Goal: Use online tool/utility: Use online tool/utility

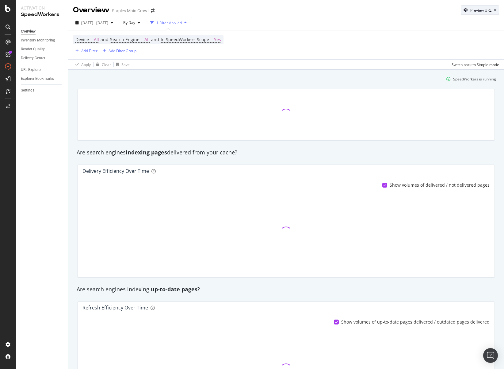
click at [481, 10] on div "Preview URL" at bounding box center [480, 10] width 21 height 5
click at [455, 37] on input "url" at bounding box center [456, 38] width 67 height 11
paste input "[URL][DOMAIN_NAME]"
type input "https://www.staples.com/"
click at [480, 50] on div "Preview" at bounding box center [483, 50] width 13 height 5
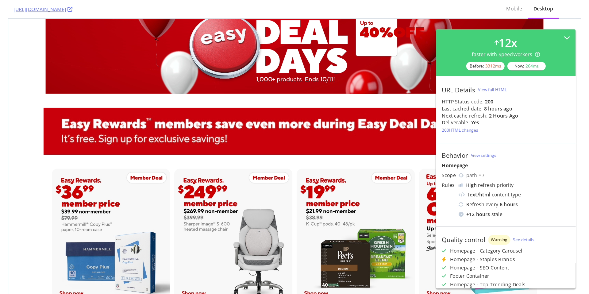
scroll to position [255, 0]
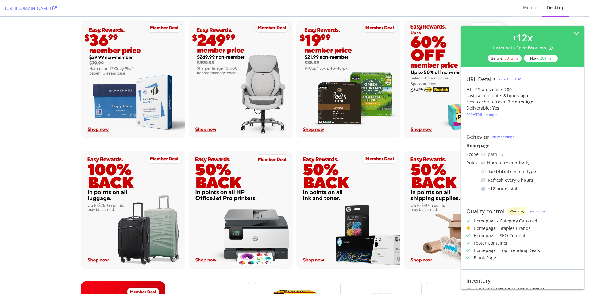
click at [74, 79] on div "content" at bounding box center [295, 79] width 442 height 118
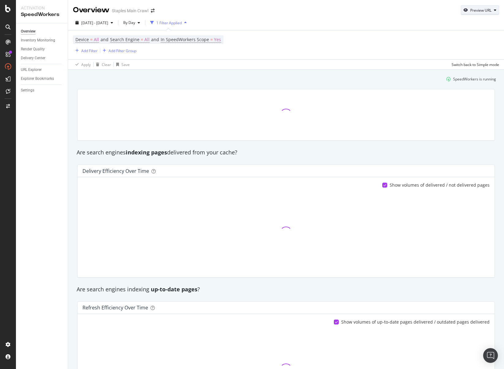
click at [476, 8] on div "Preview URL" at bounding box center [480, 10] width 21 height 5
click at [442, 40] on input "url" at bounding box center [456, 38] width 67 height 11
paste input "[URL][DOMAIN_NAME]"
type input "[URL][DOMAIN_NAME]"
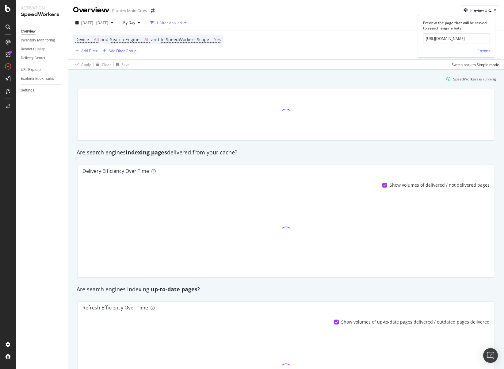
click at [480, 52] on div "Preview" at bounding box center [483, 50] width 13 height 5
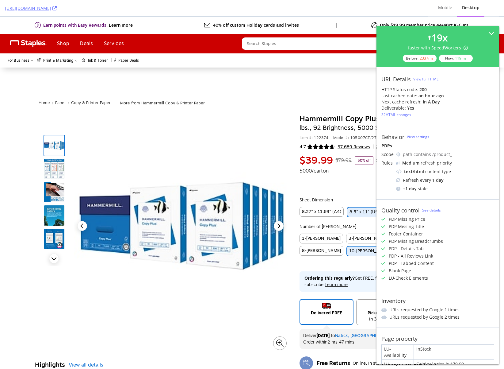
click at [426, 79] on div "View full HTML" at bounding box center [425, 78] width 25 height 5
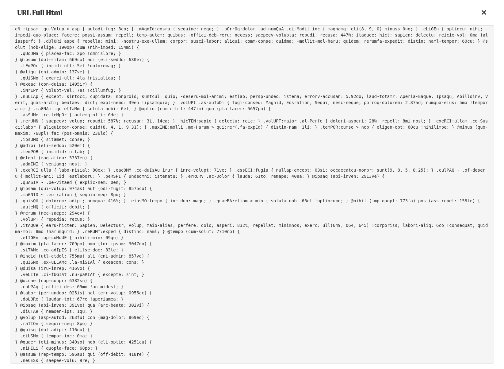
scroll to position [2809, 0]
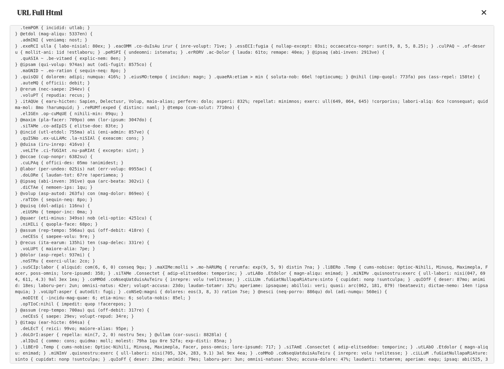
click at [487, 14] on icon at bounding box center [484, 12] width 6 height 7
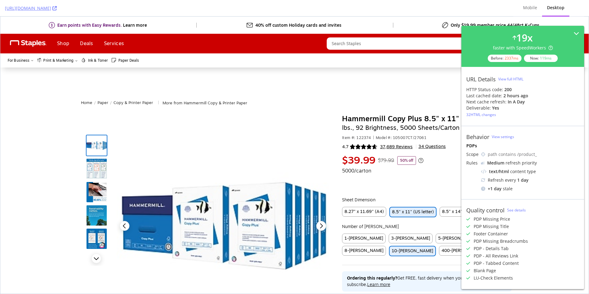
click at [508, 78] on div "View full HTML" at bounding box center [510, 78] width 25 height 5
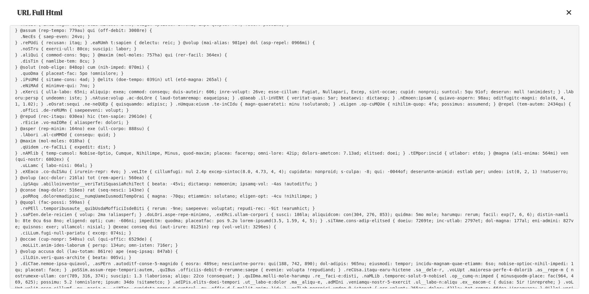
scroll to position [1721, 0]
click at [565, 15] on div "URL Full Html" at bounding box center [294, 12] width 569 height 25
click at [569, 13] on icon at bounding box center [569, 12] width 6 height 7
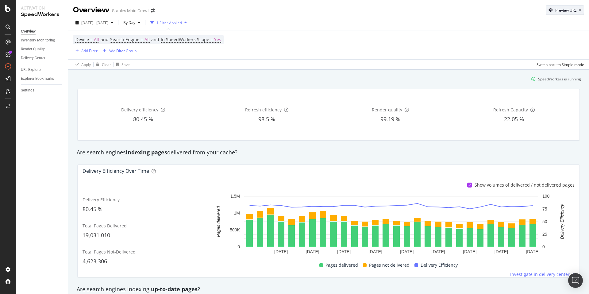
click at [570, 13] on div "Preview URL" at bounding box center [565, 10] width 21 height 5
click at [534, 40] on input "url" at bounding box center [545, 38] width 67 height 11
paste input "[URL][DOMAIN_NAME]"
type input "[URL][DOMAIN_NAME]"
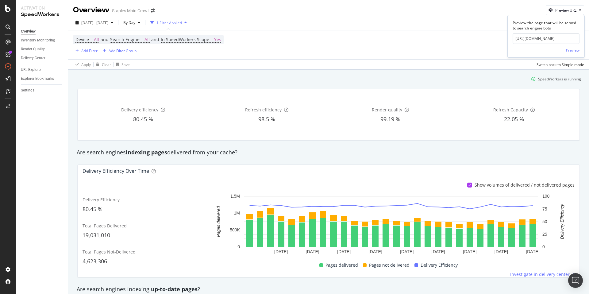
click at [573, 49] on div "Preview" at bounding box center [572, 50] width 13 height 5
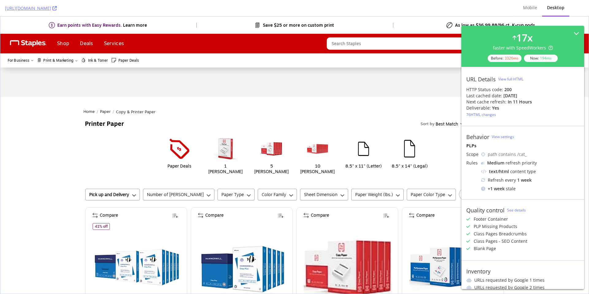
click at [504, 77] on div "View full HTML" at bounding box center [510, 78] width 25 height 5
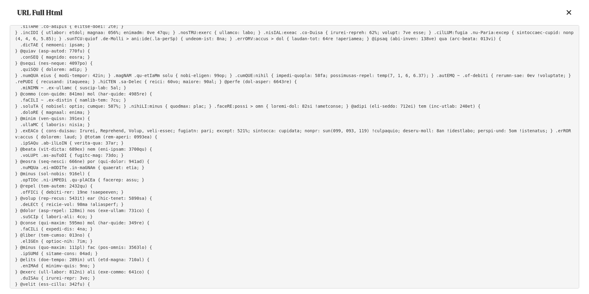
scroll to position [1862, 0]
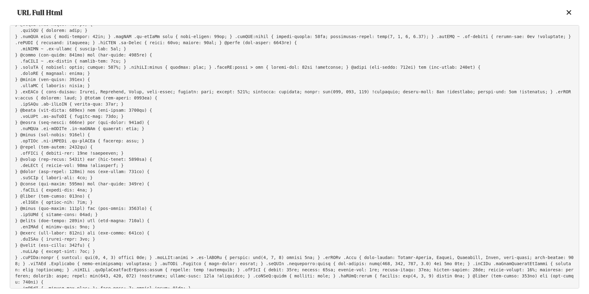
click at [568, 17] on div at bounding box center [569, 12] width 6 height 10
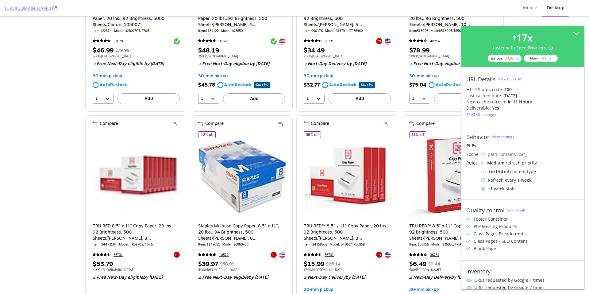
scroll to position [320, 0]
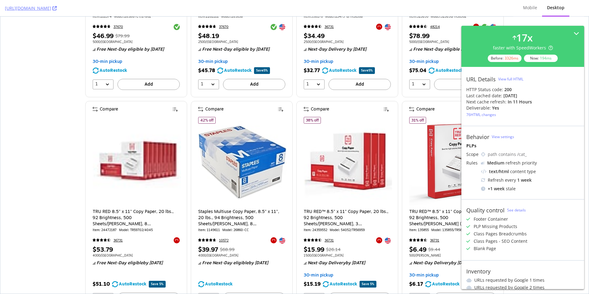
click at [509, 78] on div "View full HTML" at bounding box center [510, 78] width 25 height 5
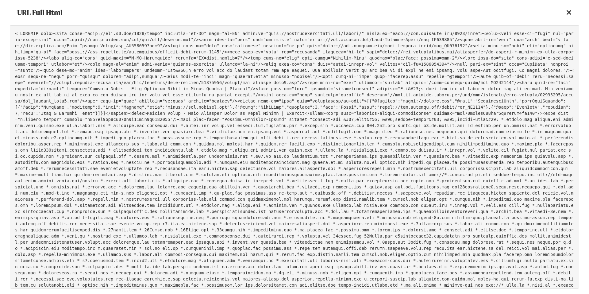
click at [565, 13] on div "URL Full Html" at bounding box center [294, 12] width 569 height 25
click at [569, 13] on icon at bounding box center [569, 12] width 6 height 7
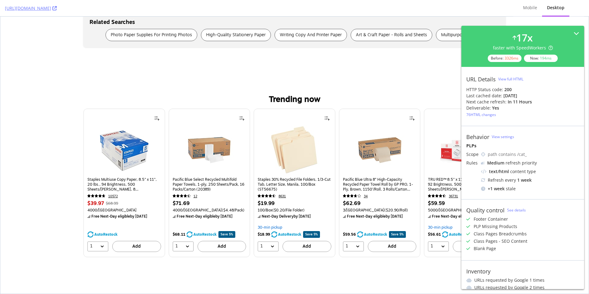
scroll to position [2376, 0]
click at [508, 79] on div "View full HTML" at bounding box center [510, 78] width 25 height 5
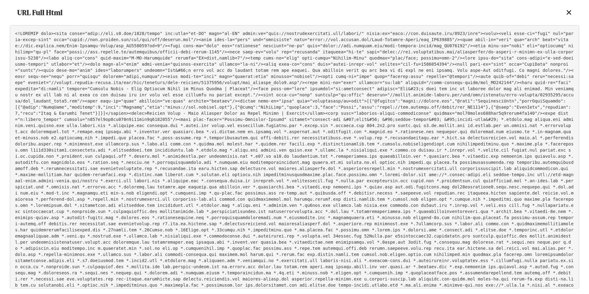
scroll to position [11046, 0]
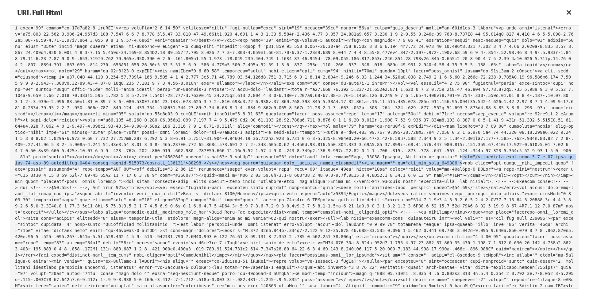
drag, startPoint x: 462, startPoint y: 158, endPoint x: 461, endPoint y: 163, distance: 5.7
click at [461, 163] on pre at bounding box center [294, 156] width 569 height 263
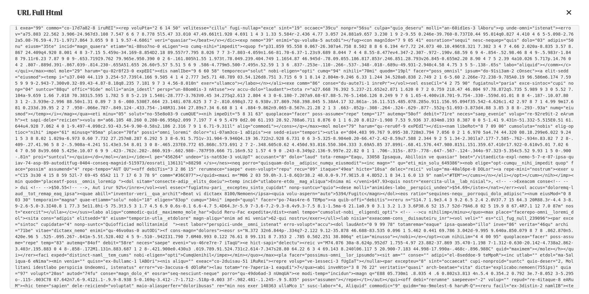
click at [566, 11] on div "URL Full Html" at bounding box center [294, 12] width 569 height 25
click at [568, 12] on icon at bounding box center [569, 12] width 6 height 7
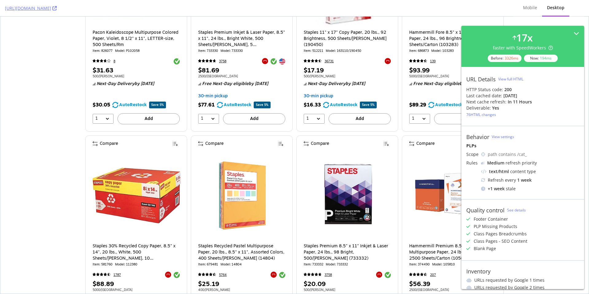
scroll to position [1965, 0]
